Goal: Task Accomplishment & Management: Manage account settings

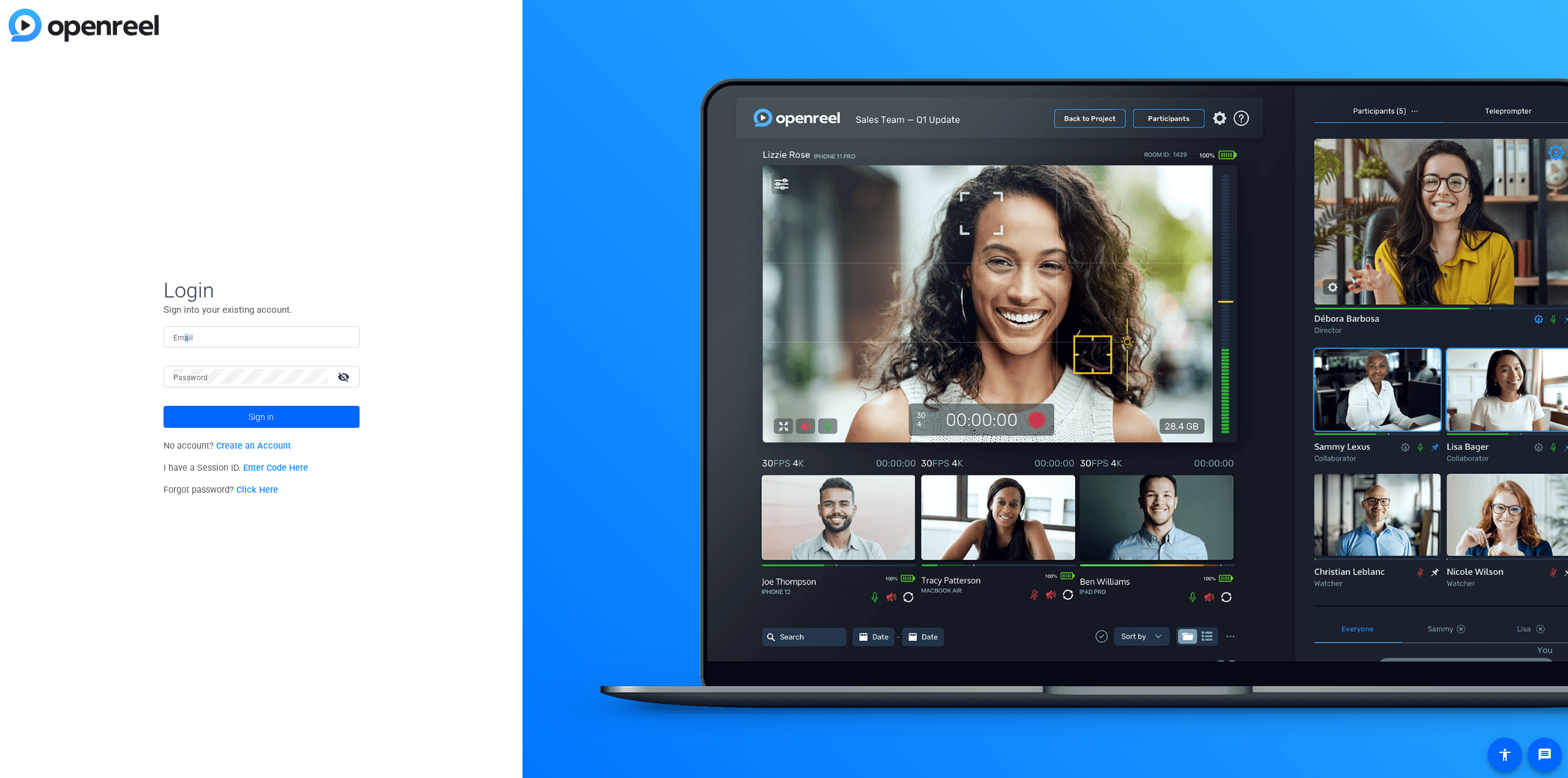
click at [187, 338] on mat-label "Email" at bounding box center [184, 338] width 20 height 9
click at [187, 338] on input "Email" at bounding box center [261, 337] width 176 height 15
type input "[EMAIL_ADDRESS][DOMAIN_NAME]"
click at [163, 406] on button "Sign in" at bounding box center [261, 417] width 196 height 22
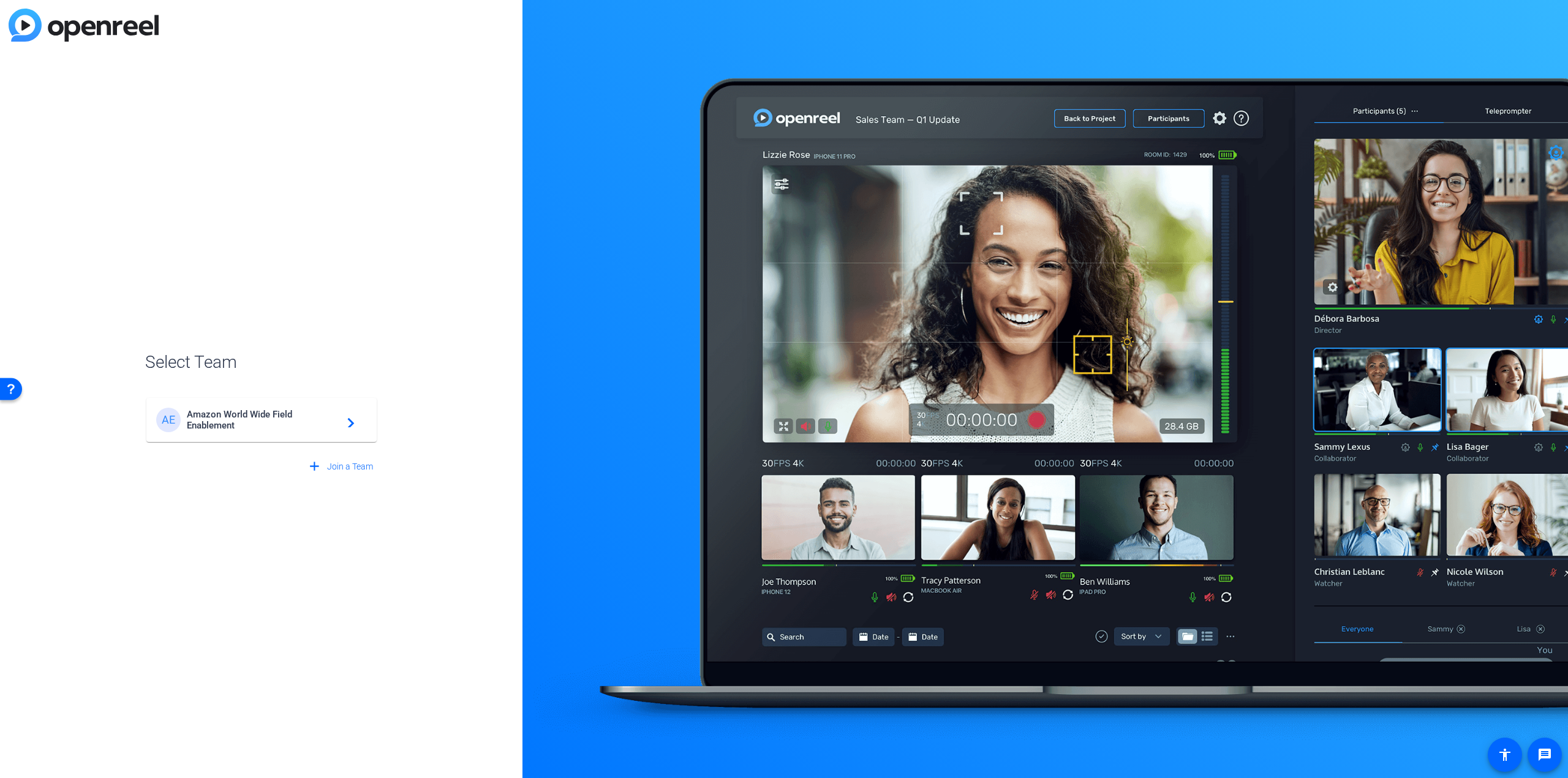
click at [261, 412] on span "Amazon World Wide Field Enablement" at bounding box center [263, 420] width 153 height 22
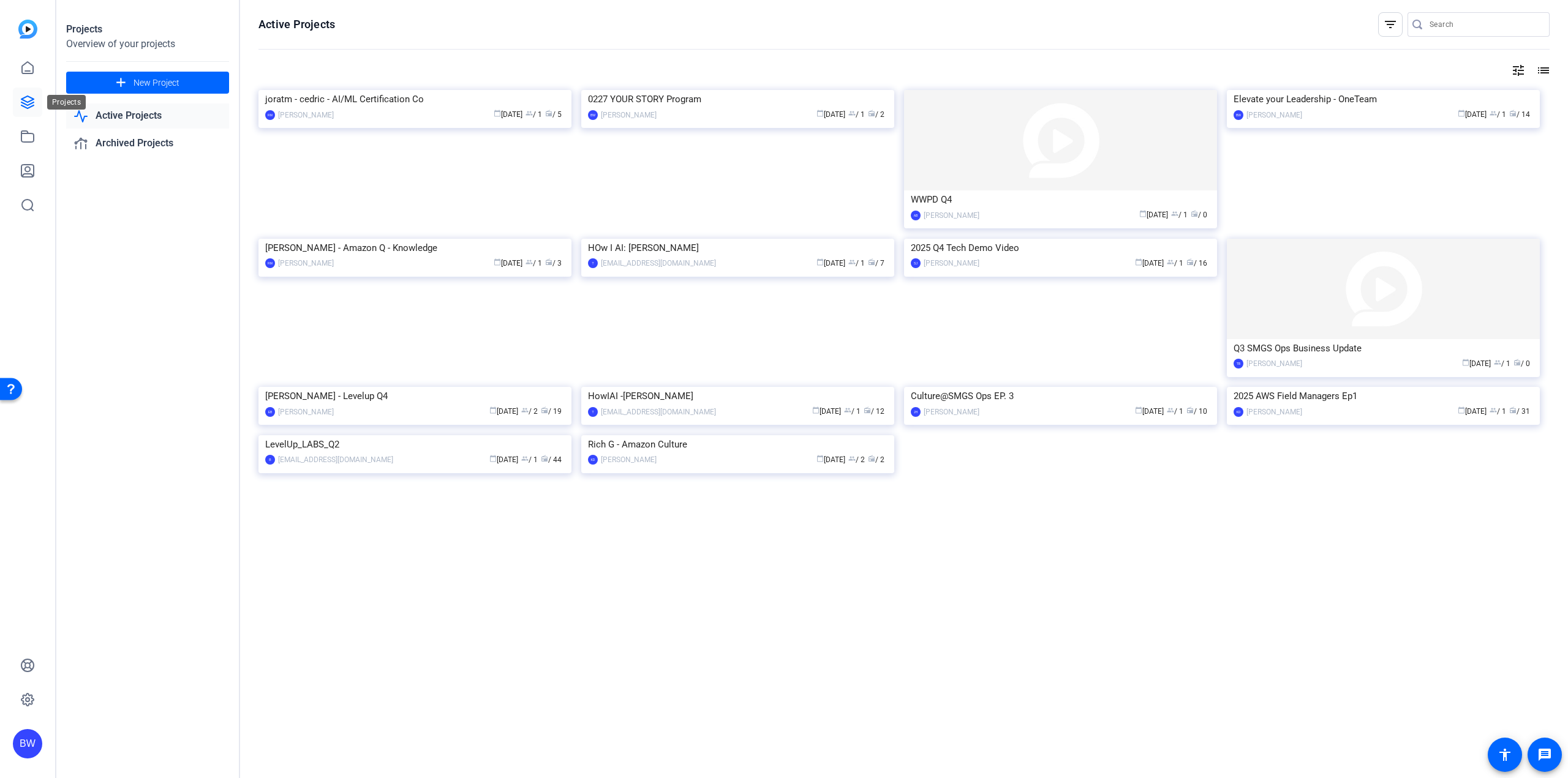
click at [27, 103] on icon at bounding box center [28, 102] width 15 height 15
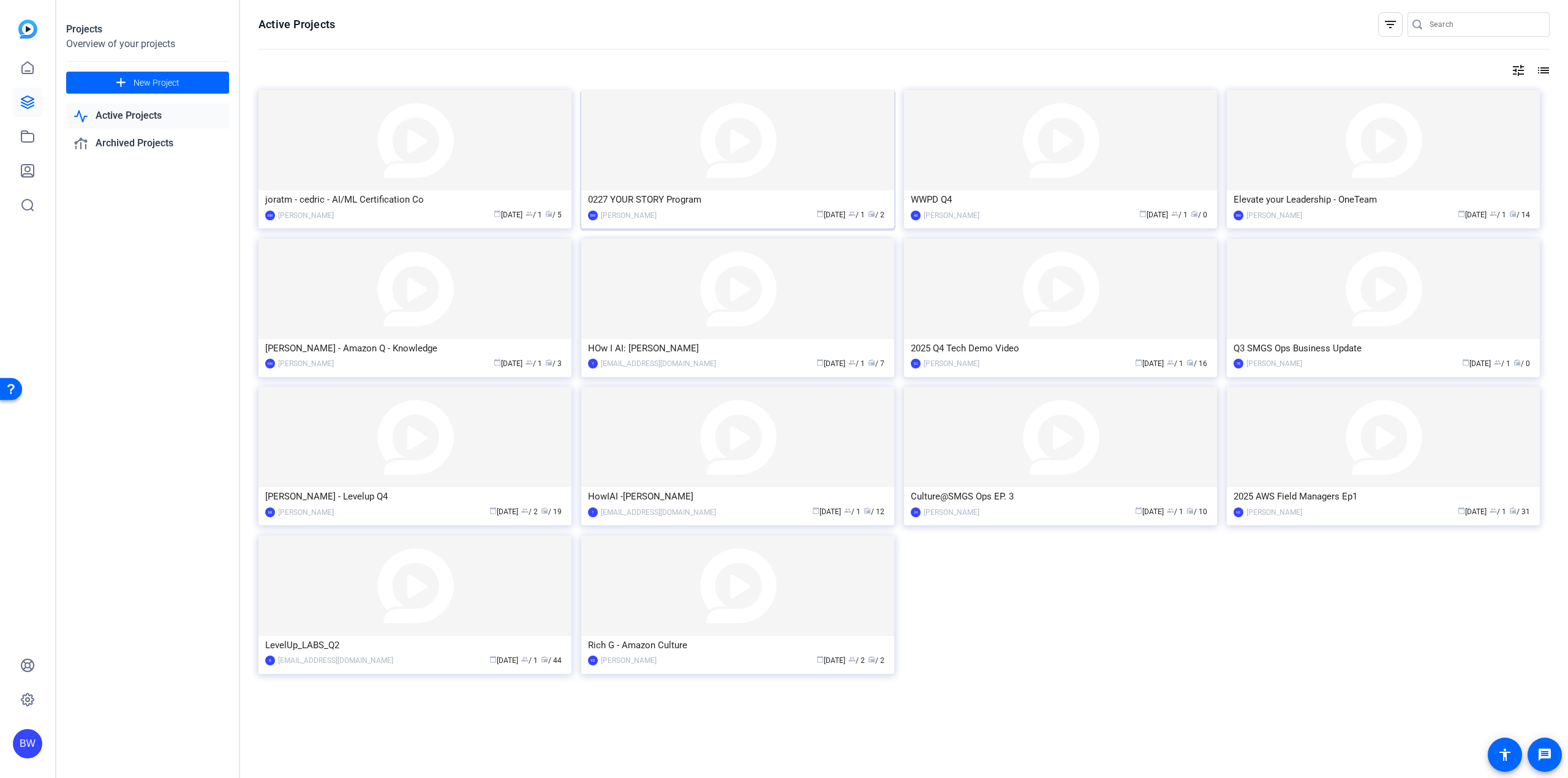
click at [711, 170] on img at bounding box center [738, 140] width 313 height 100
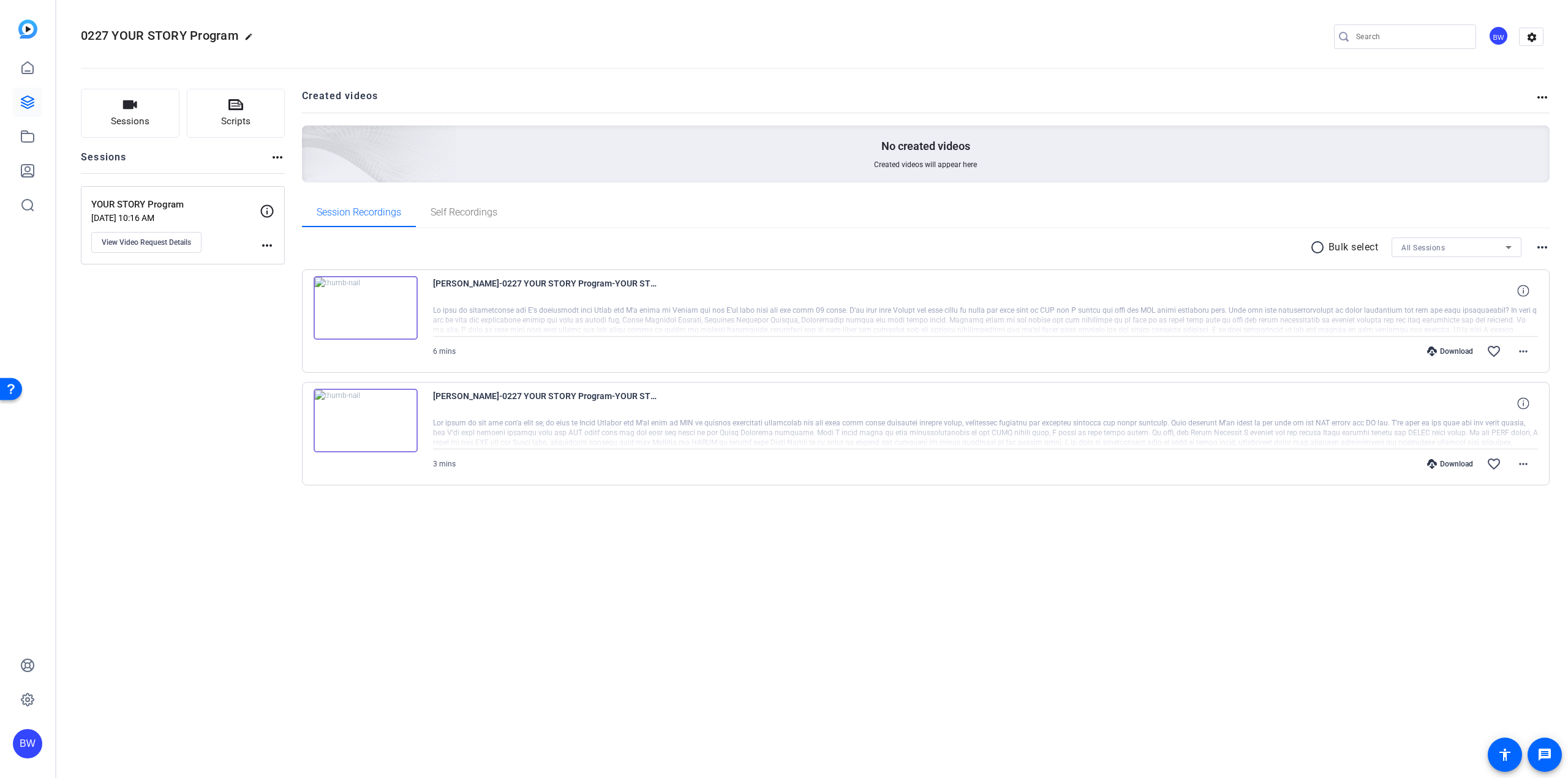
click at [1500, 35] on div "BW" at bounding box center [1498, 36] width 20 height 20
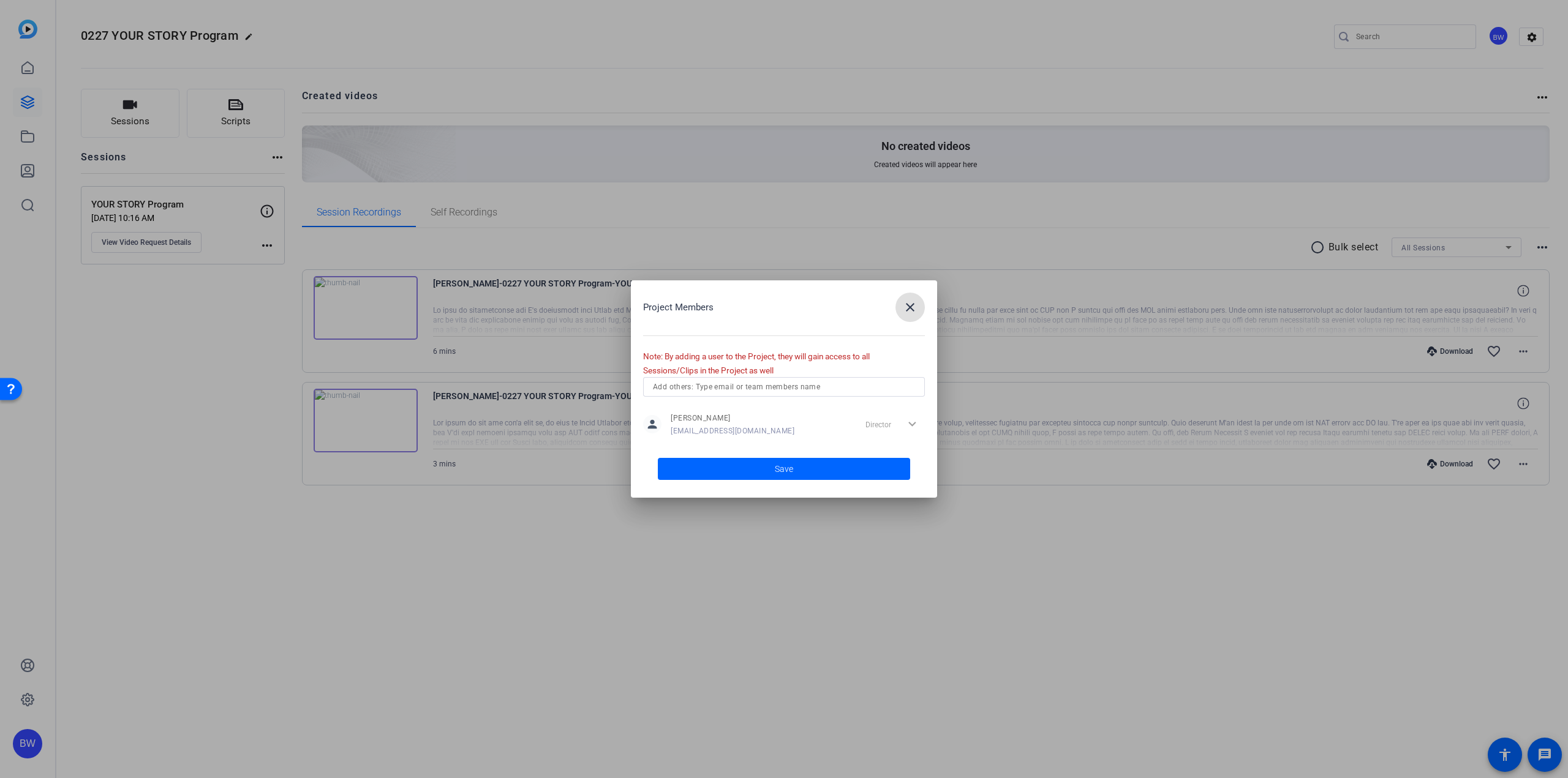
click at [789, 392] on input "text" at bounding box center [784, 387] width 262 height 15
type input "hoepnj"
click at [781, 411] on mat-option "[PERSON_NAME]" at bounding box center [784, 411] width 282 height 20
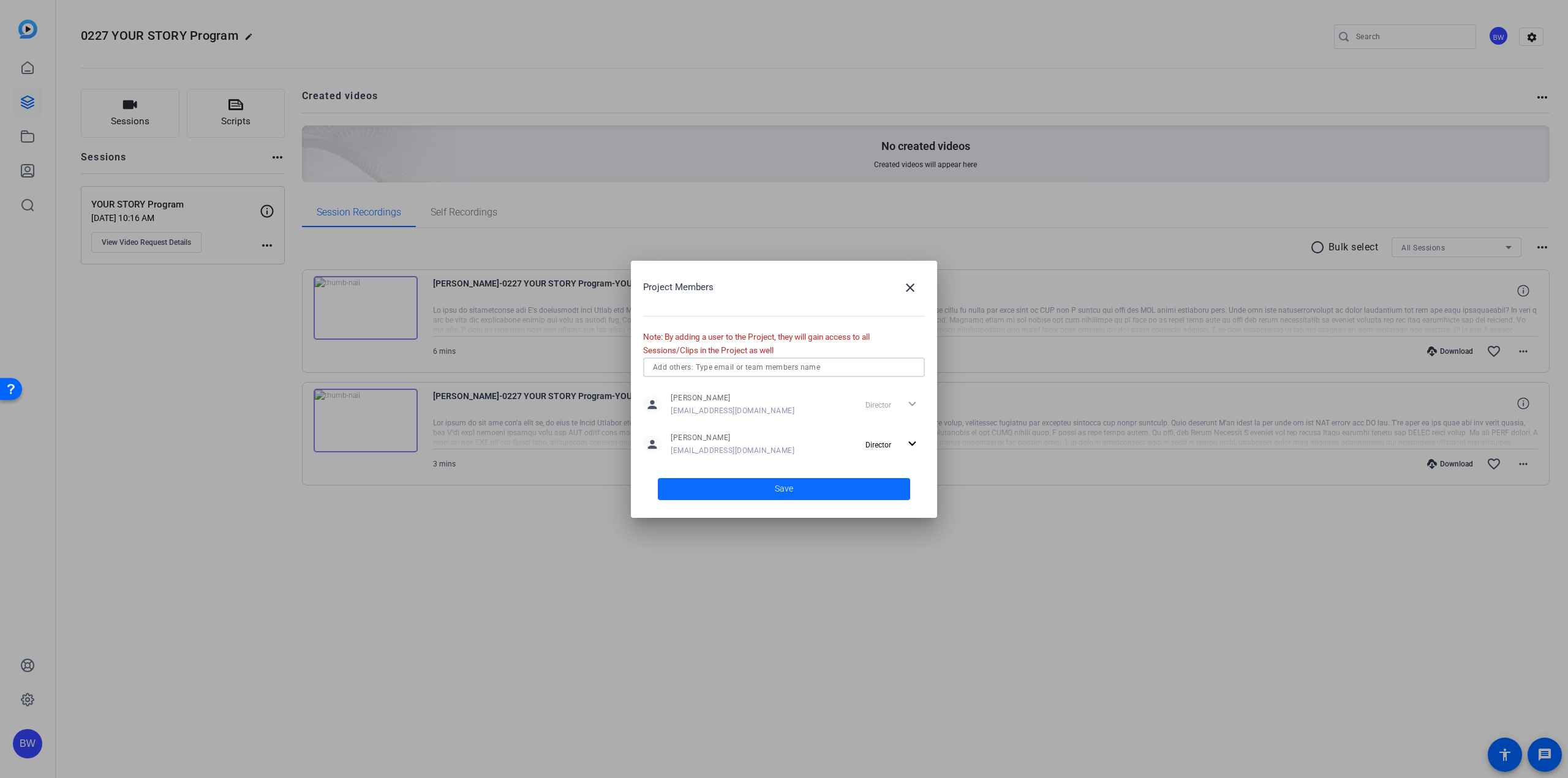
click at [806, 493] on span at bounding box center [784, 489] width 253 height 29
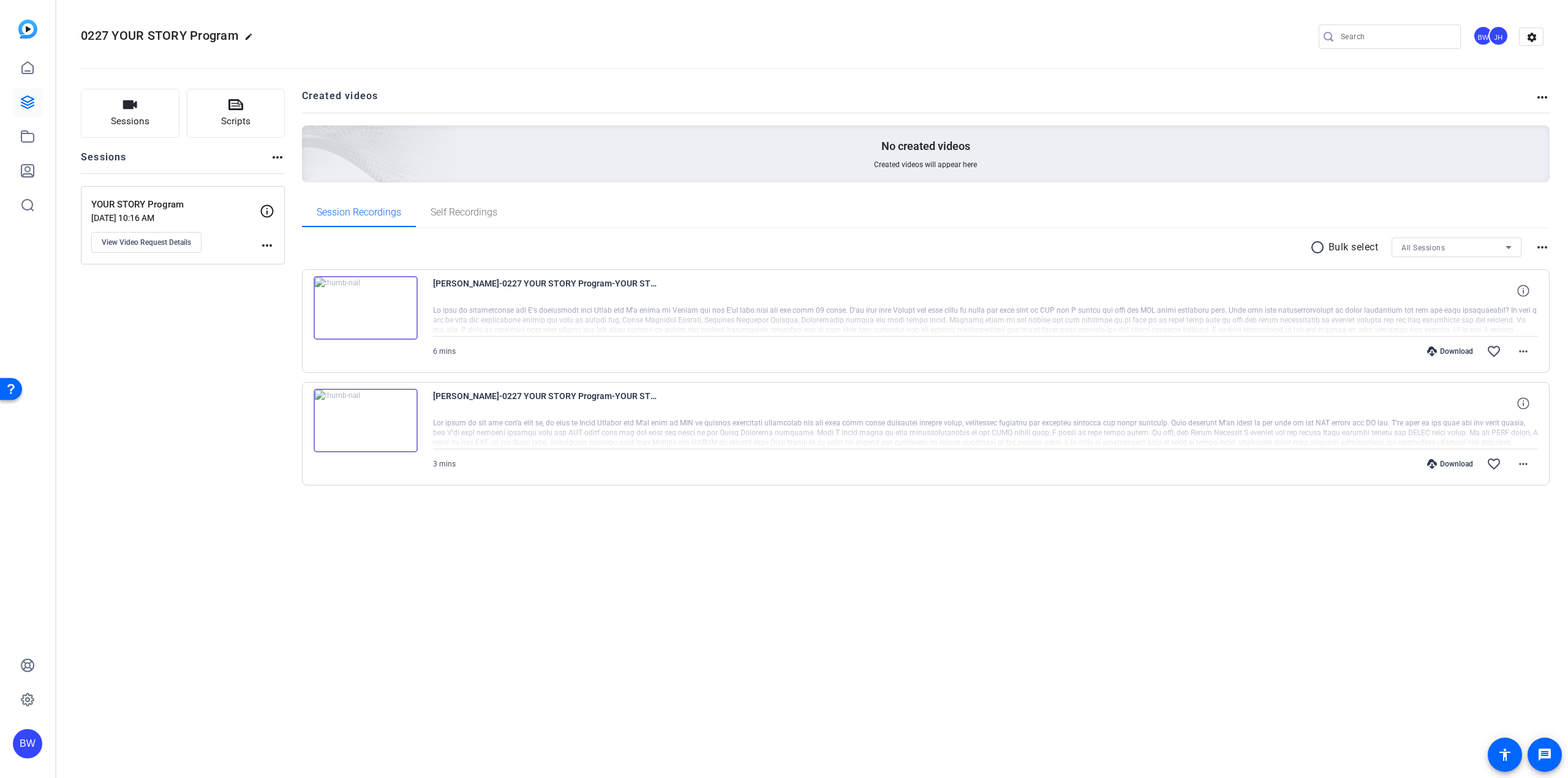
click at [1460, 463] on div "Download" at bounding box center [1449, 464] width 58 height 10
click at [1455, 347] on div "Download" at bounding box center [1449, 351] width 58 height 10
